Goal: Communication & Community: Answer question/provide support

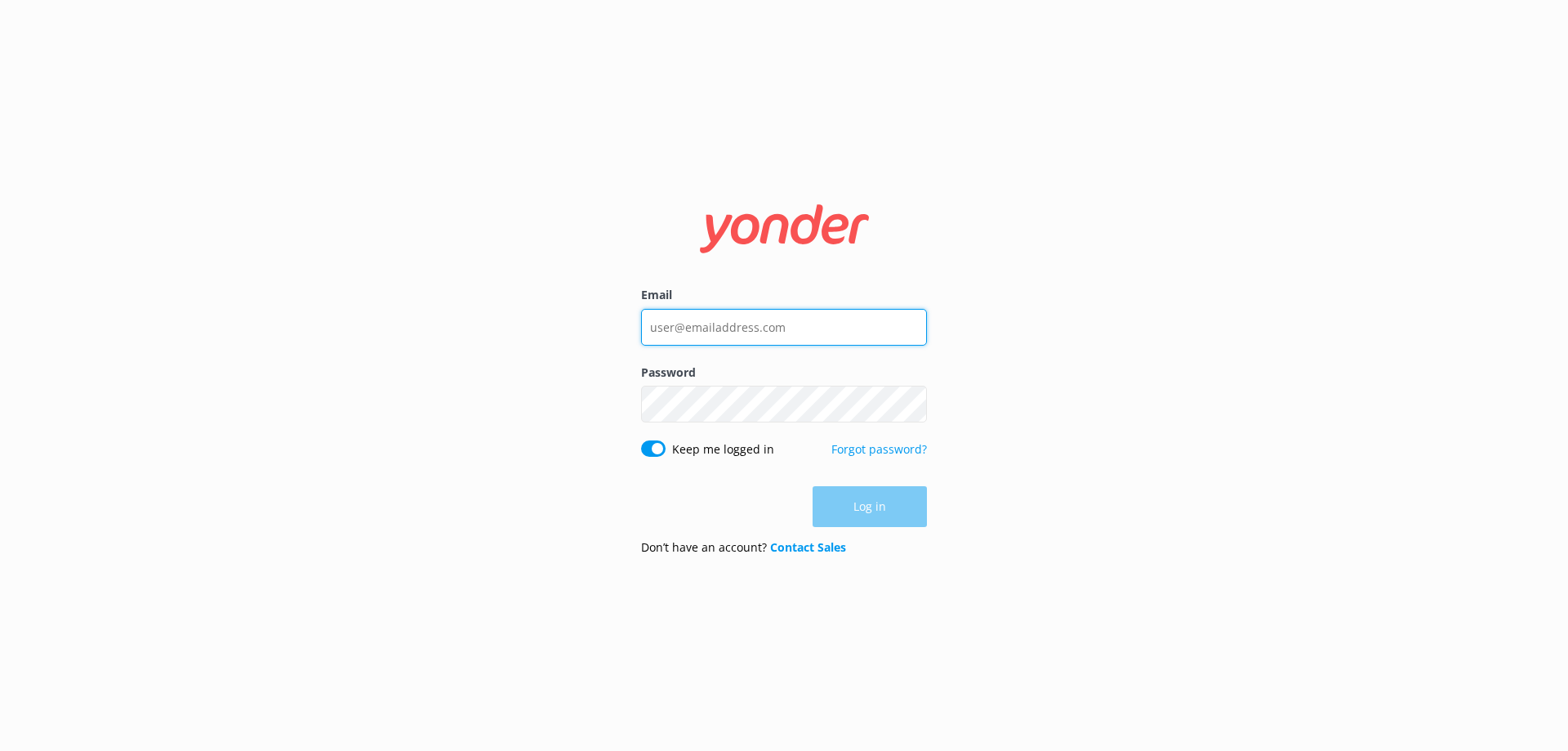
type input "[EMAIL_ADDRESS][DOMAIN_NAME]"
click at [857, 514] on div "Log in" at bounding box center [784, 507] width 286 height 41
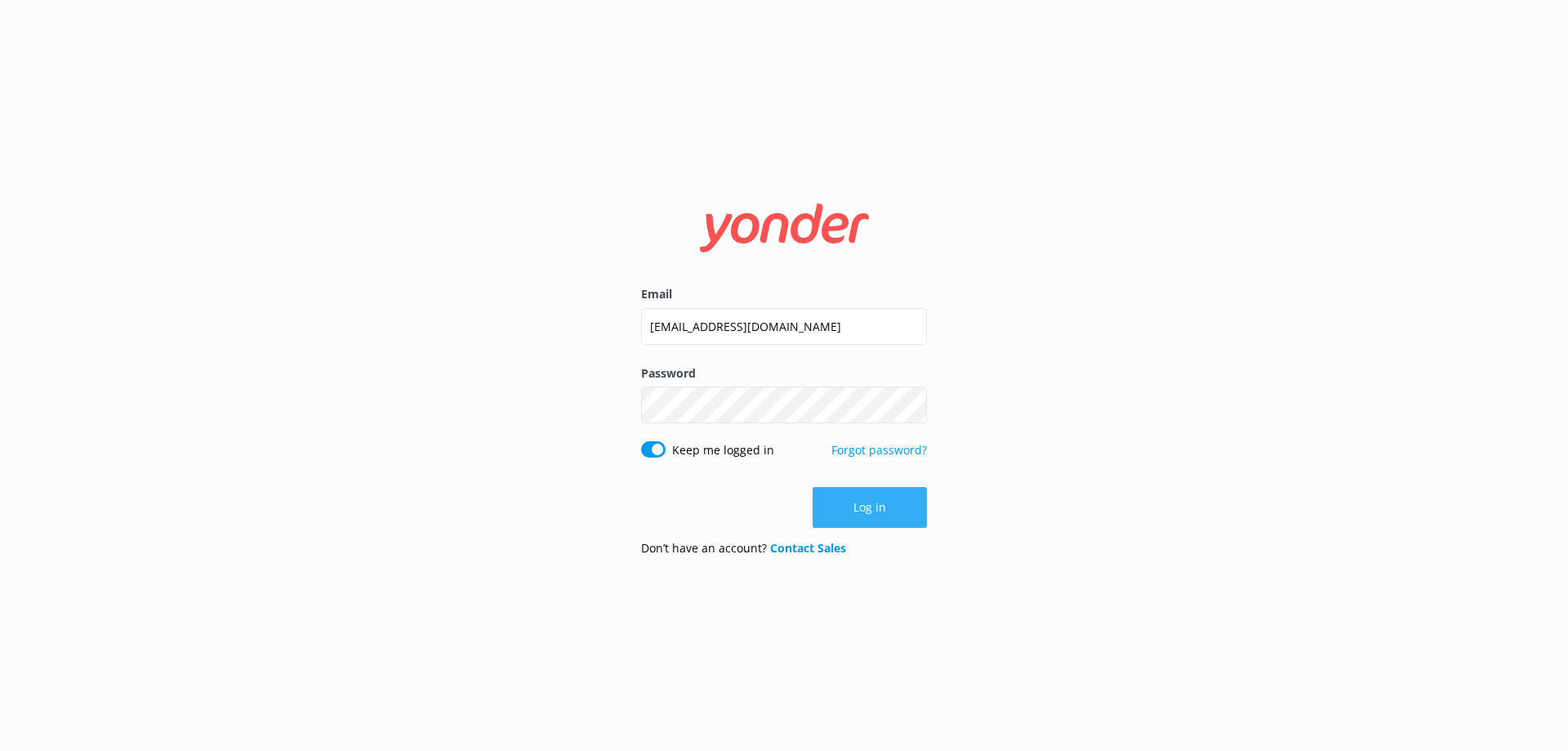
click at [858, 514] on button "Log in" at bounding box center [870, 508] width 114 height 41
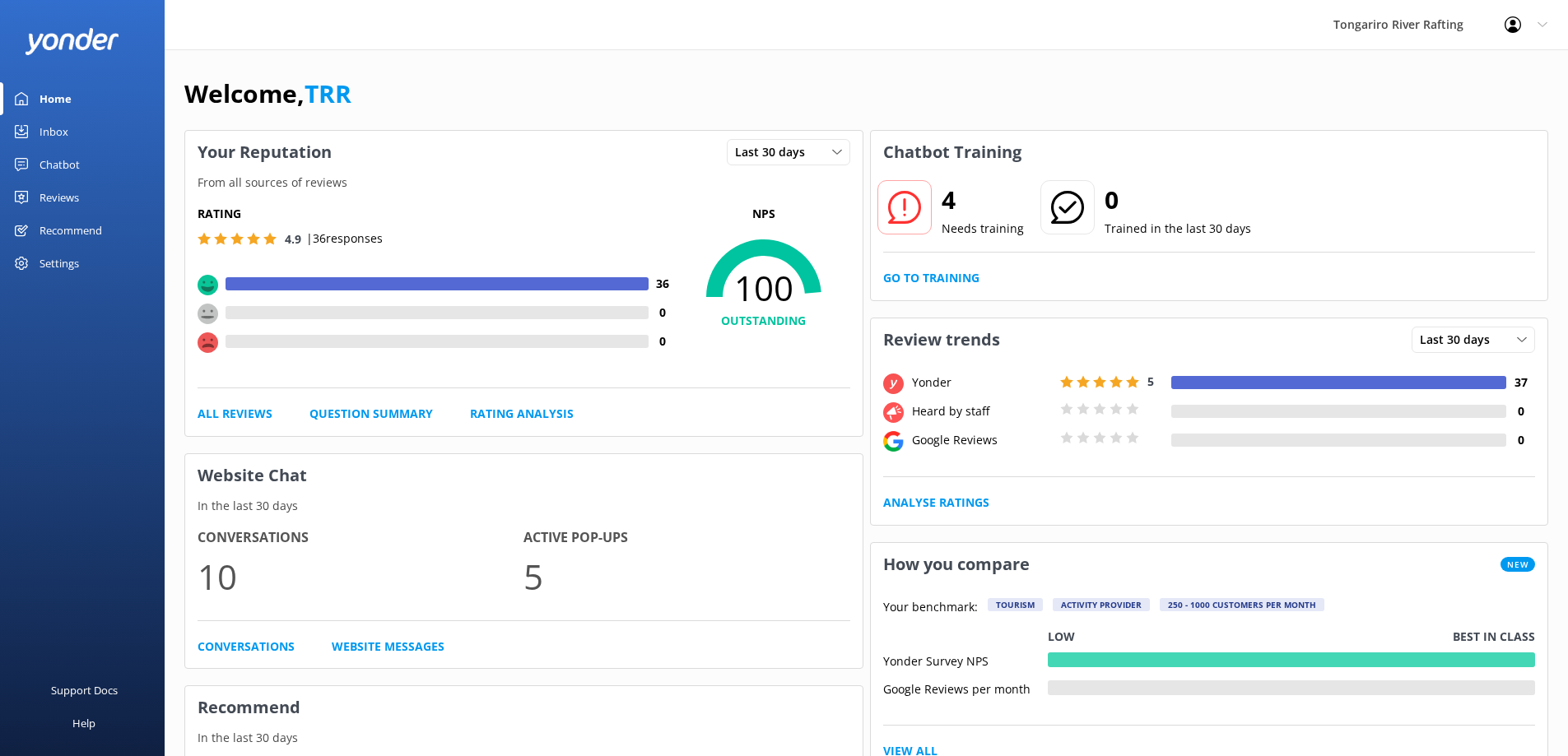
click at [90, 133] on link "Inbox" at bounding box center [82, 131] width 164 height 33
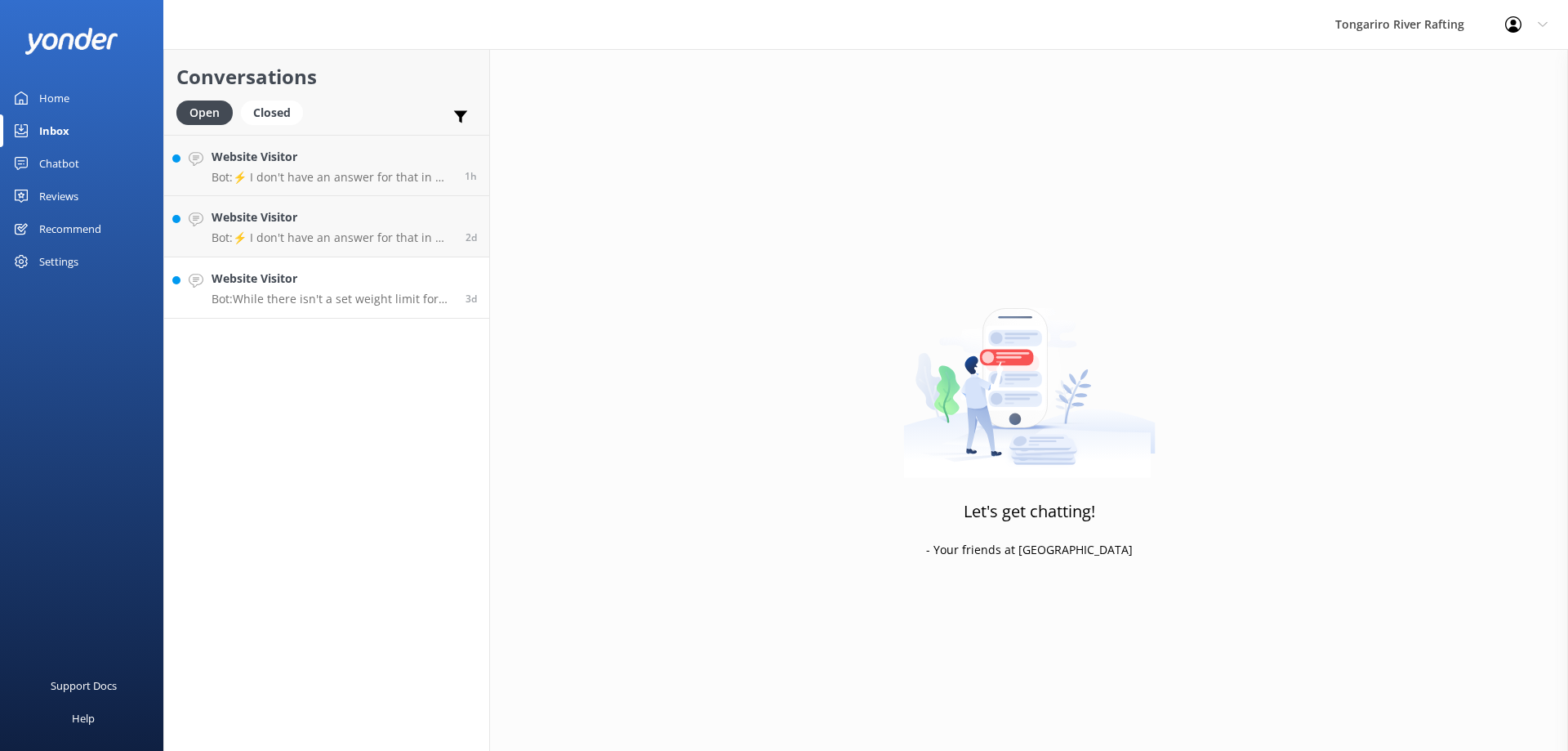
click at [356, 297] on p "Bot: While there isn't a set weight limit for white water rafting, it's importa…" at bounding box center [333, 298] width 242 height 15
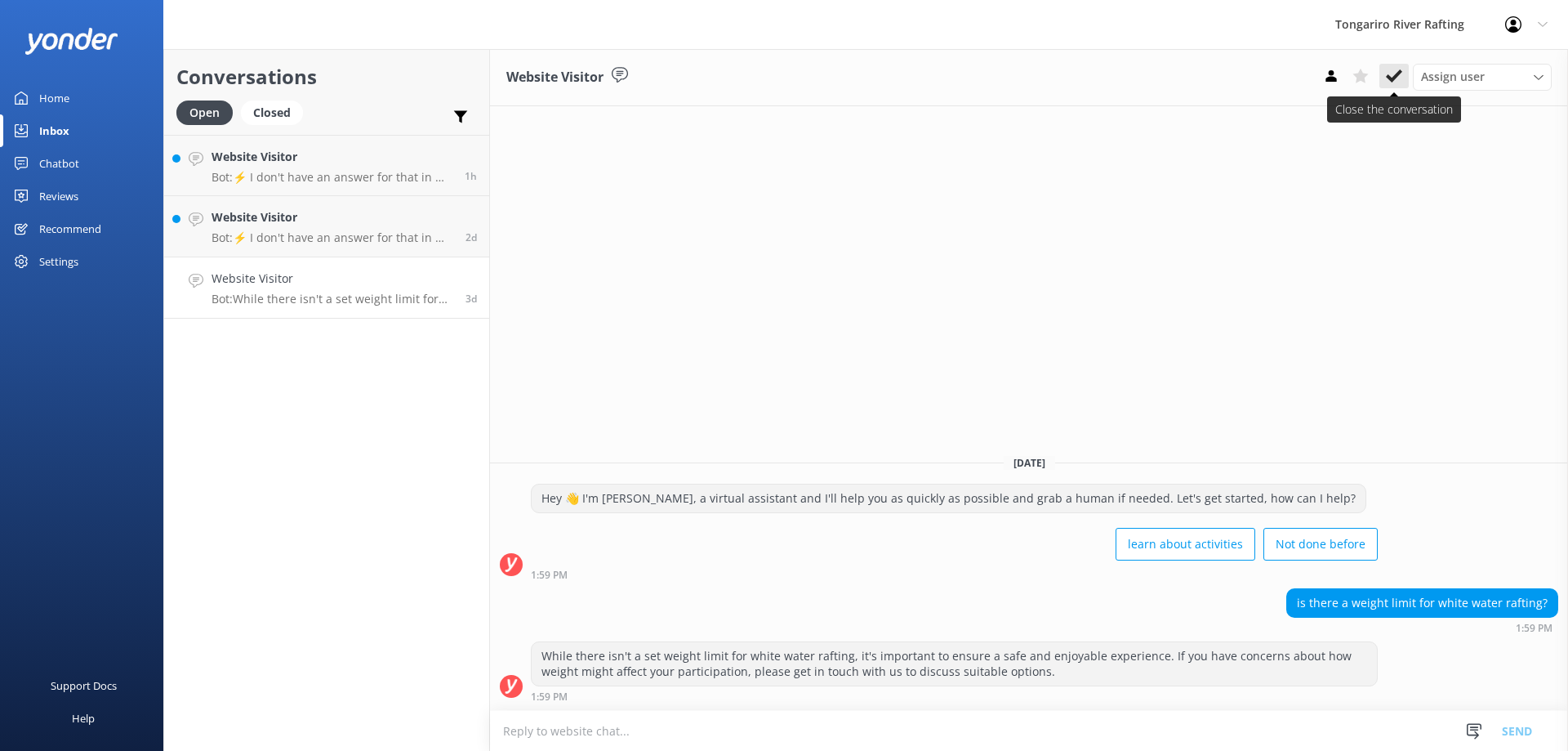
click at [1399, 69] on icon at bounding box center [1394, 76] width 16 height 16
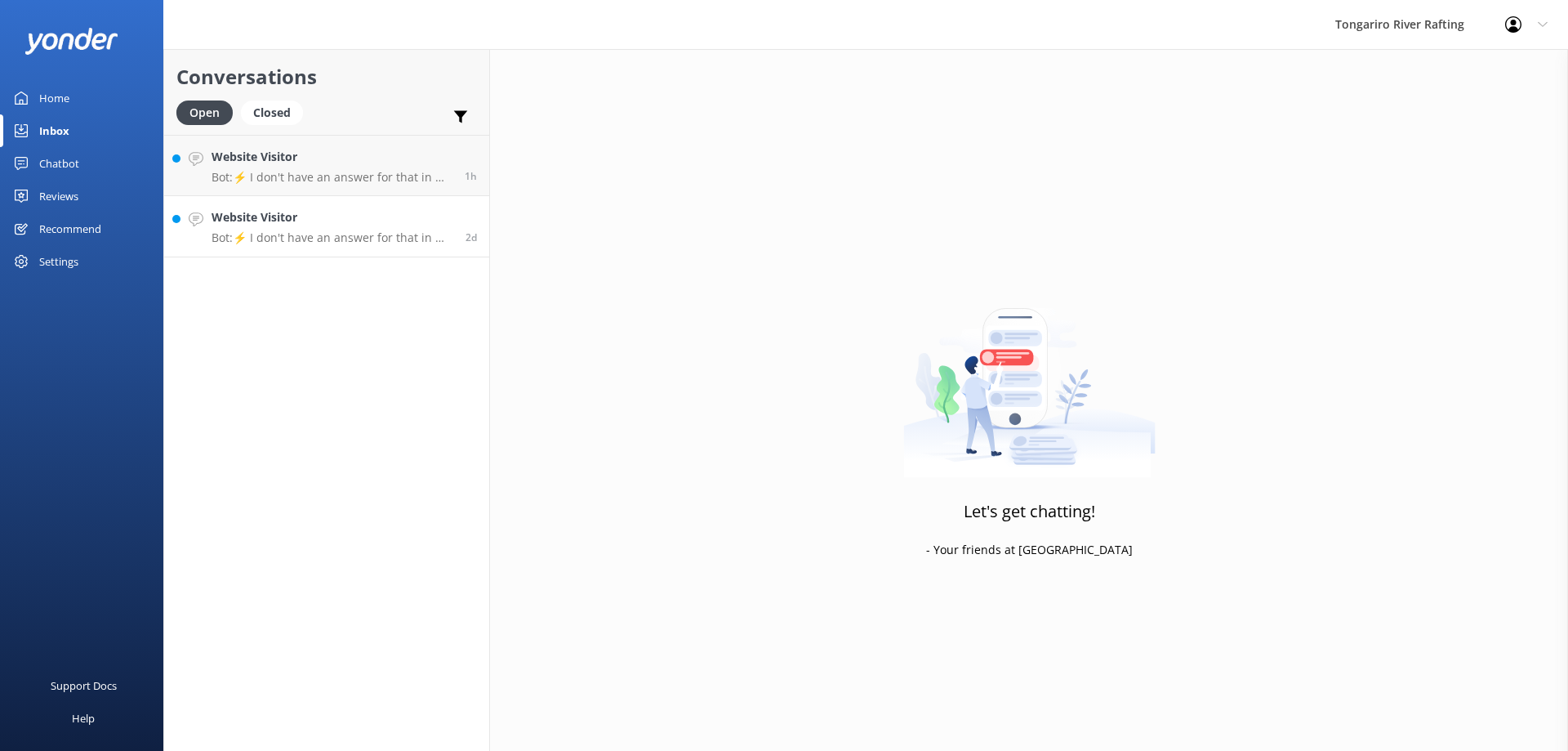
click at [286, 223] on h4 "Website Visitor" at bounding box center [333, 217] width 242 height 18
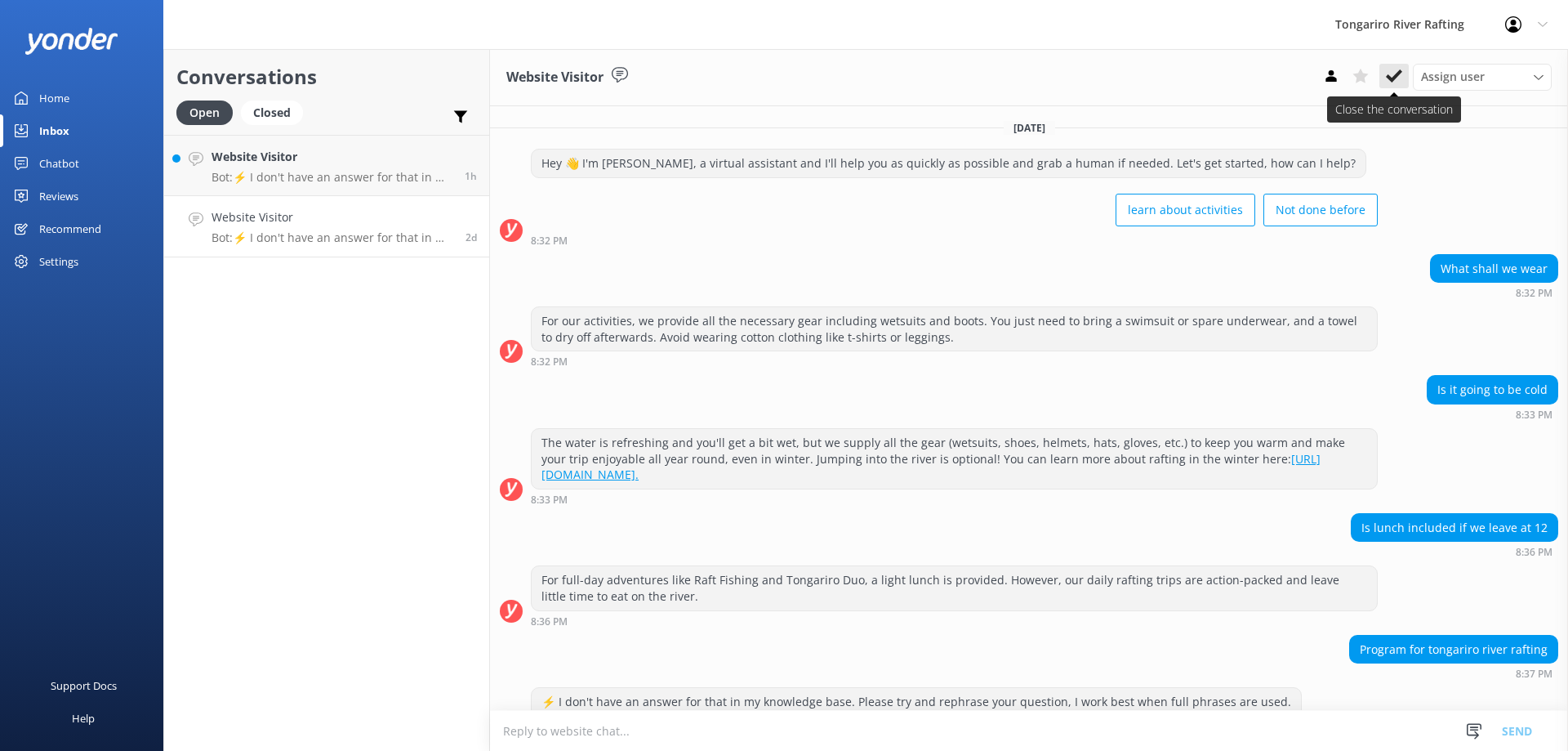
click at [1393, 74] on icon at bounding box center [1394, 76] width 16 height 16
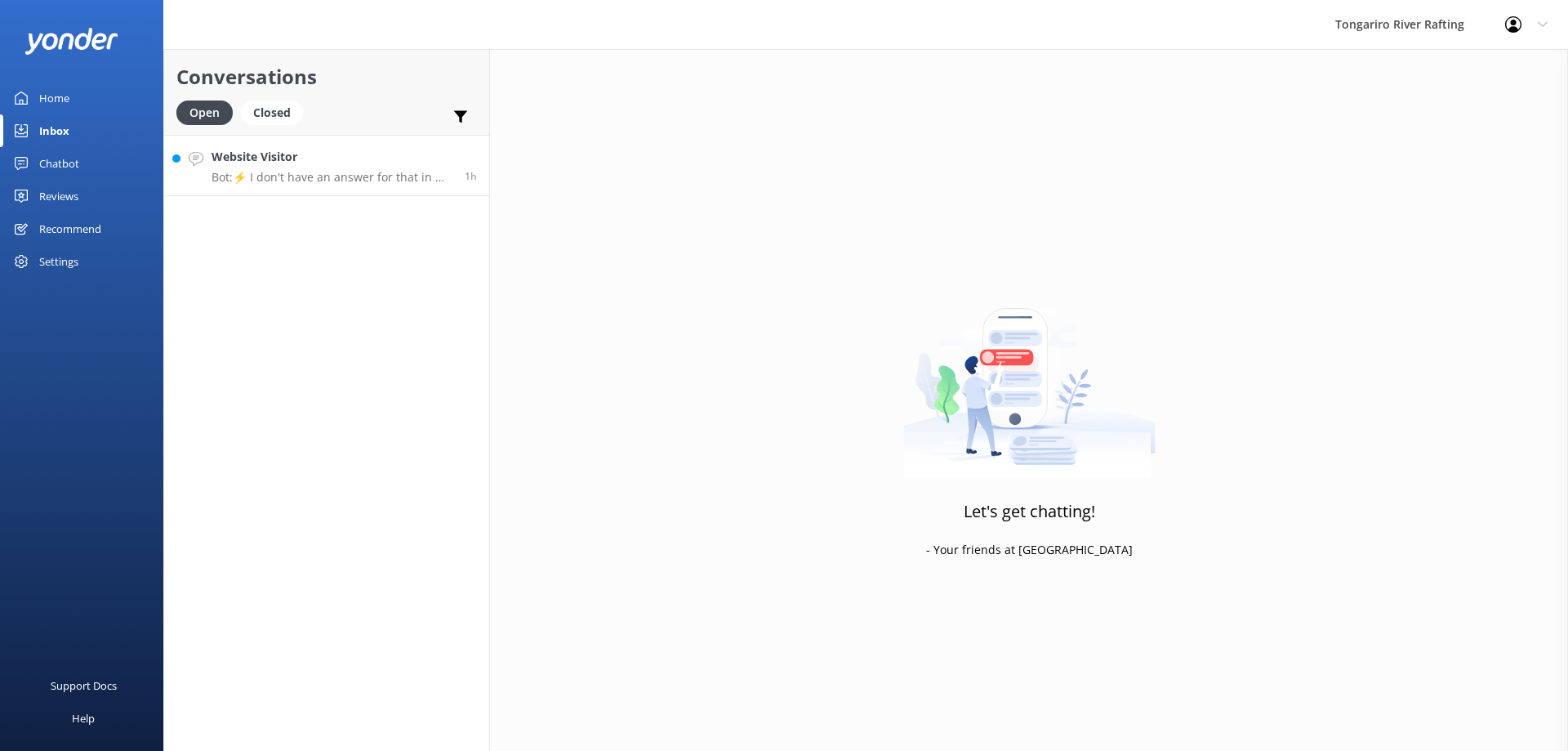
click at [407, 170] on p "Bot: ⚡ I don't have an answer for that in my knowledge base. Please try and rep…" at bounding box center [332, 177] width 241 height 15
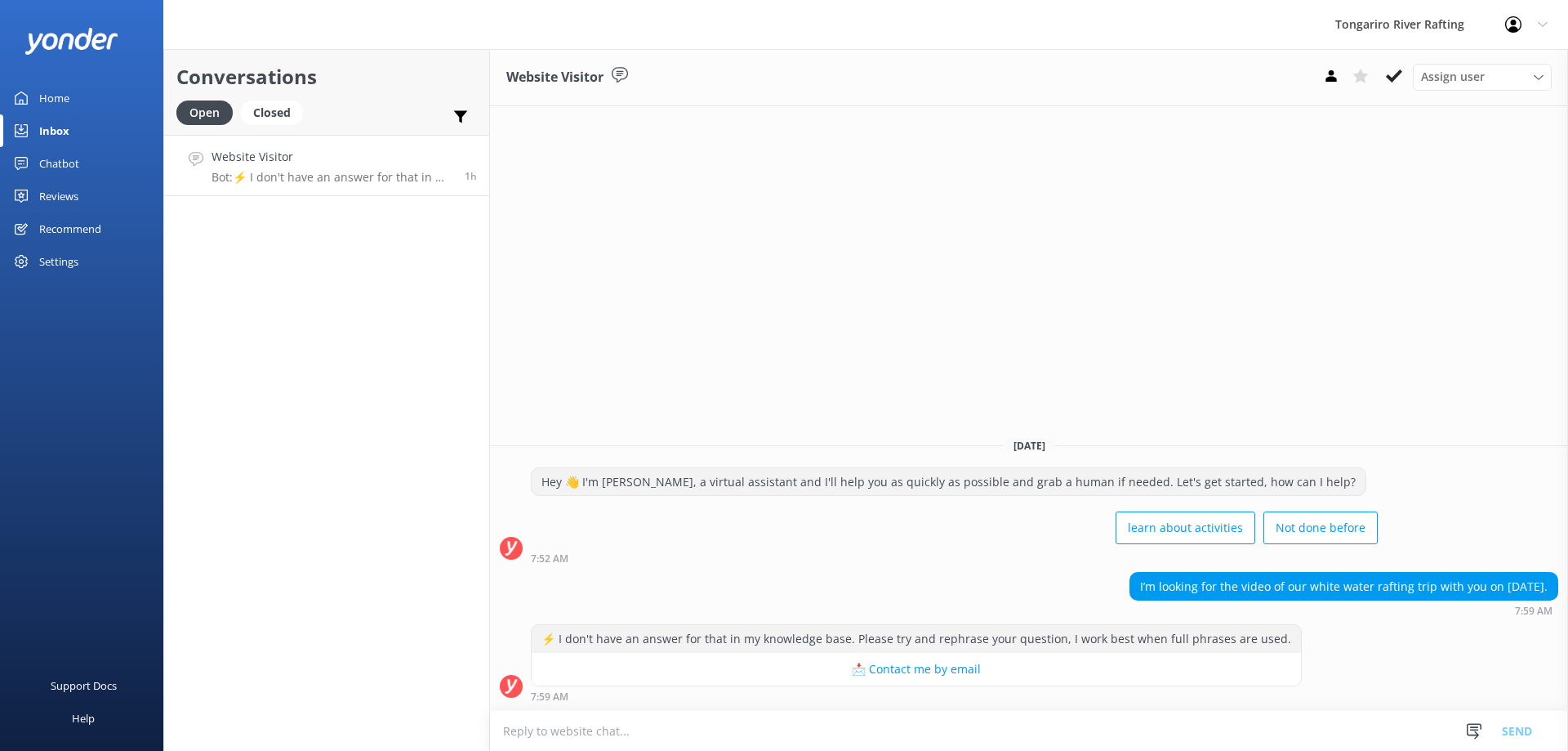
click at [597, 727] on textarea at bounding box center [1028, 731] width 1078 height 40
click at [699, 738] on textarea "Kia ora, please send us an email" at bounding box center [1028, 731] width 1078 height 41
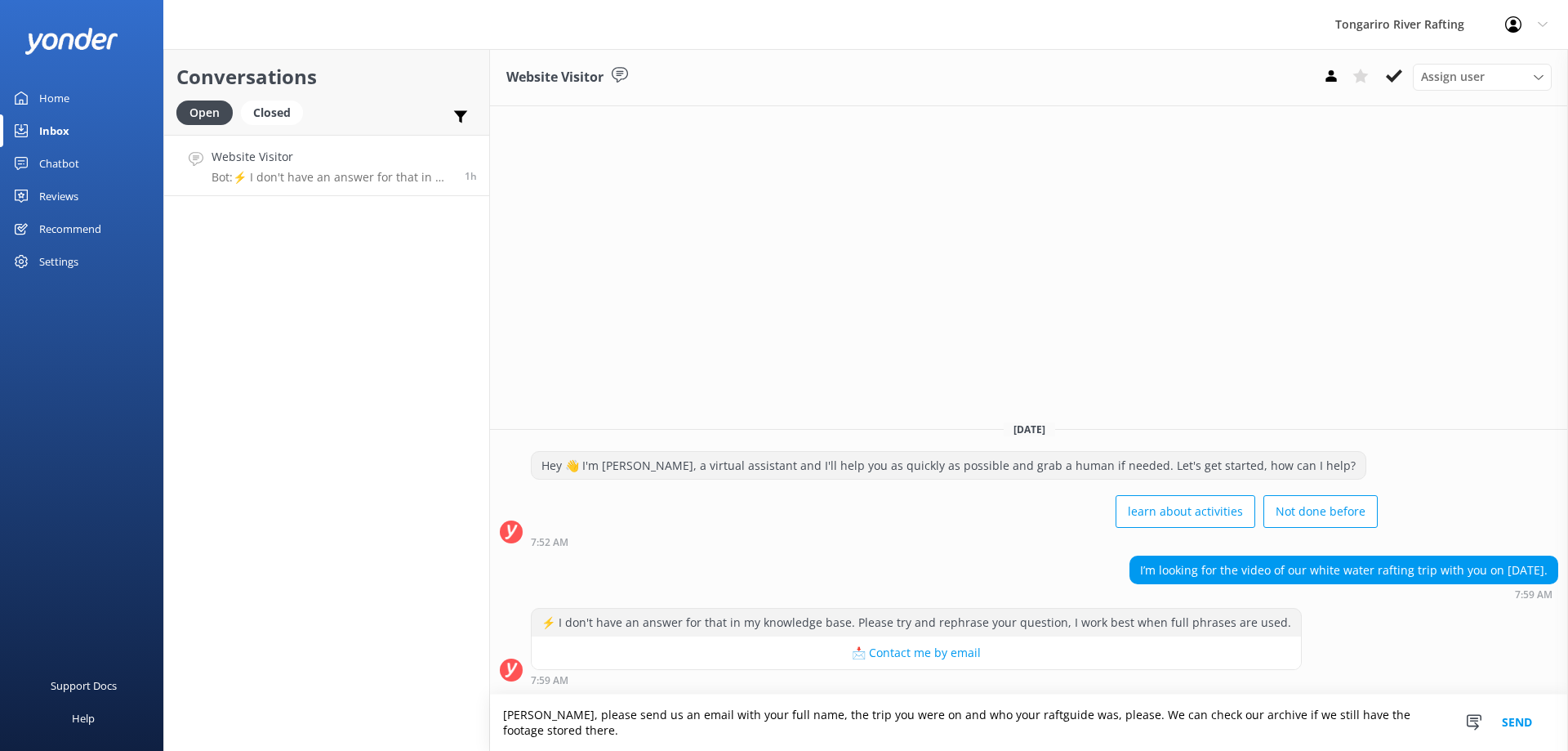
drag, startPoint x: 1096, startPoint y: 717, endPoint x: 1235, endPoint y: 732, distance: 139.8
click at [1235, 732] on textarea "[PERSON_NAME], please send us an email with your full name, the trip you were o…" at bounding box center [1028, 722] width 1078 height 56
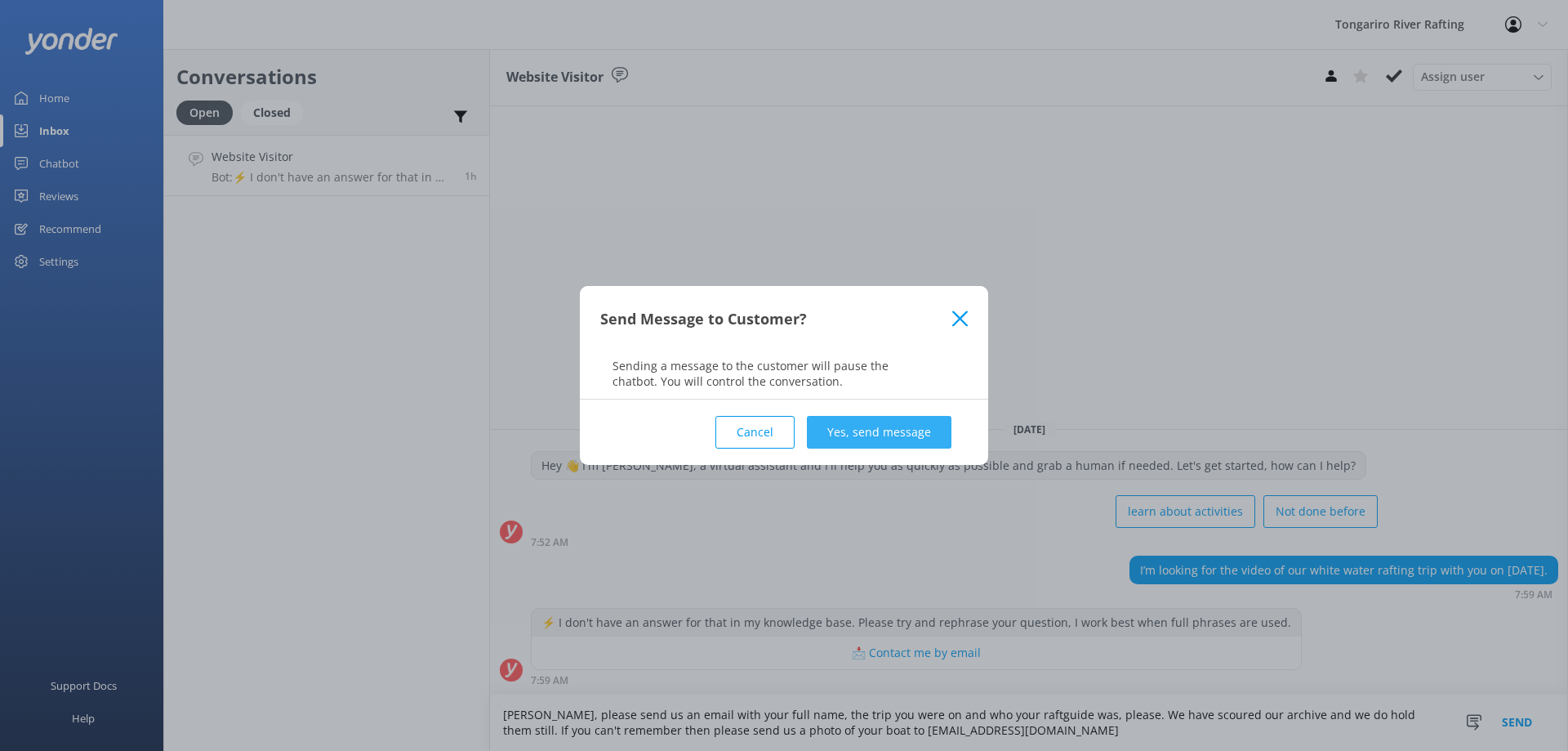
type textarea "[PERSON_NAME], please send us an email with your full name, the trip you were o…"
click at [865, 429] on button "Yes, send message" at bounding box center [879, 432] width 144 height 33
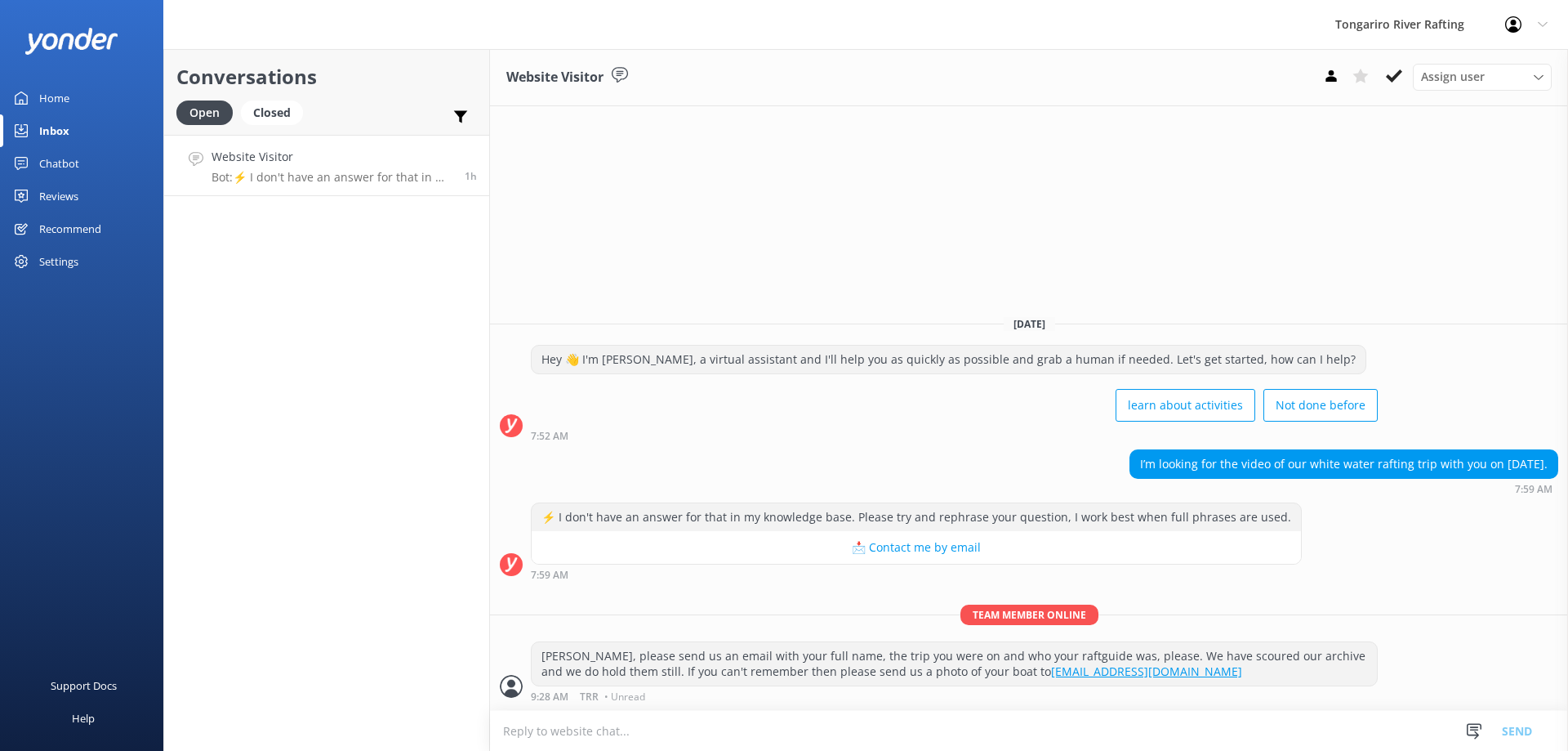
drag, startPoint x: 1388, startPoint y: 74, endPoint x: 1262, endPoint y: 74, distance: 126.0
click at [1388, 74] on icon at bounding box center [1394, 76] width 16 height 16
